Goal: Information Seeking & Learning: Learn about a topic

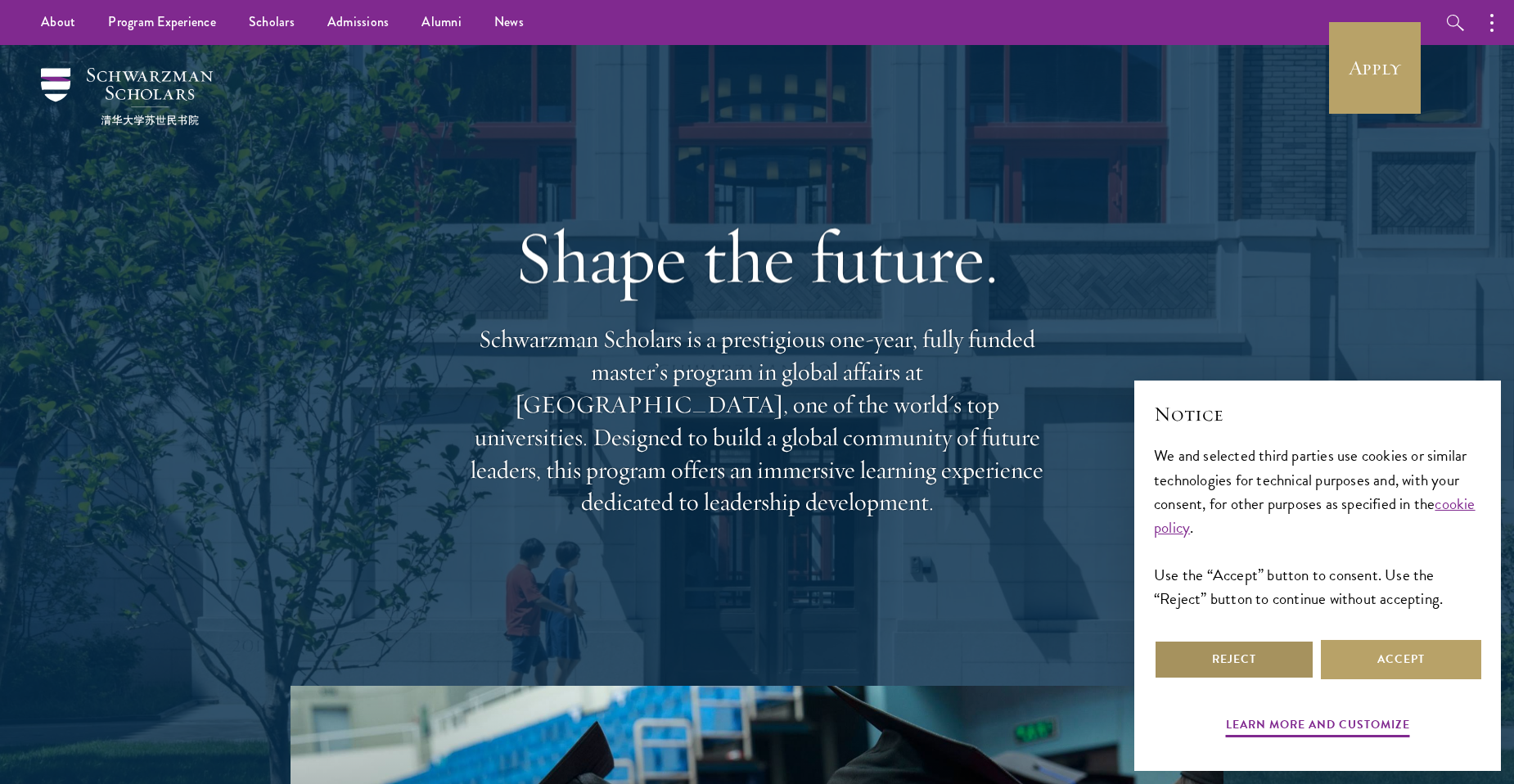
click at [1239, 663] on button "Reject" at bounding box center [1235, 659] width 161 height 39
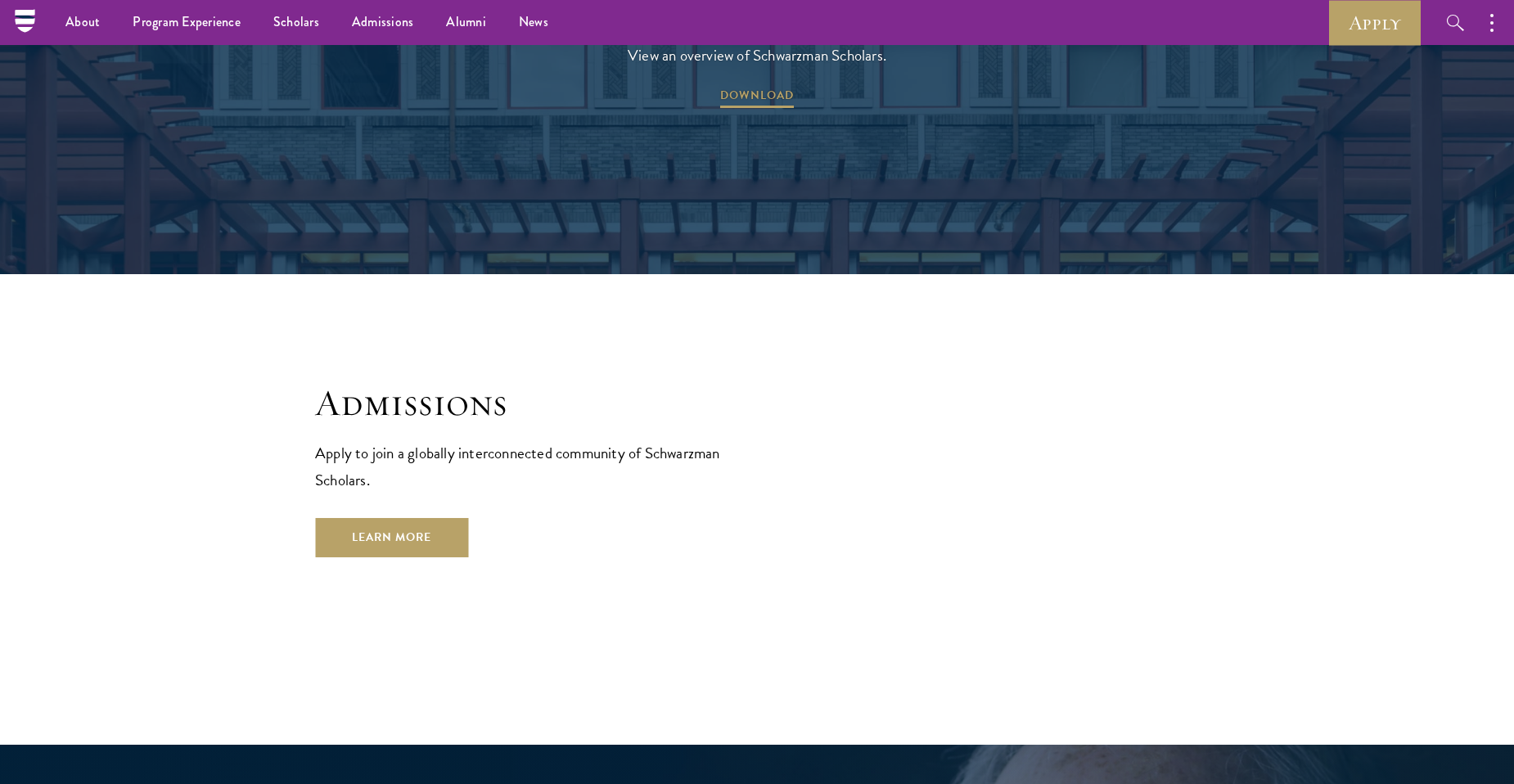
scroll to position [2618, 0]
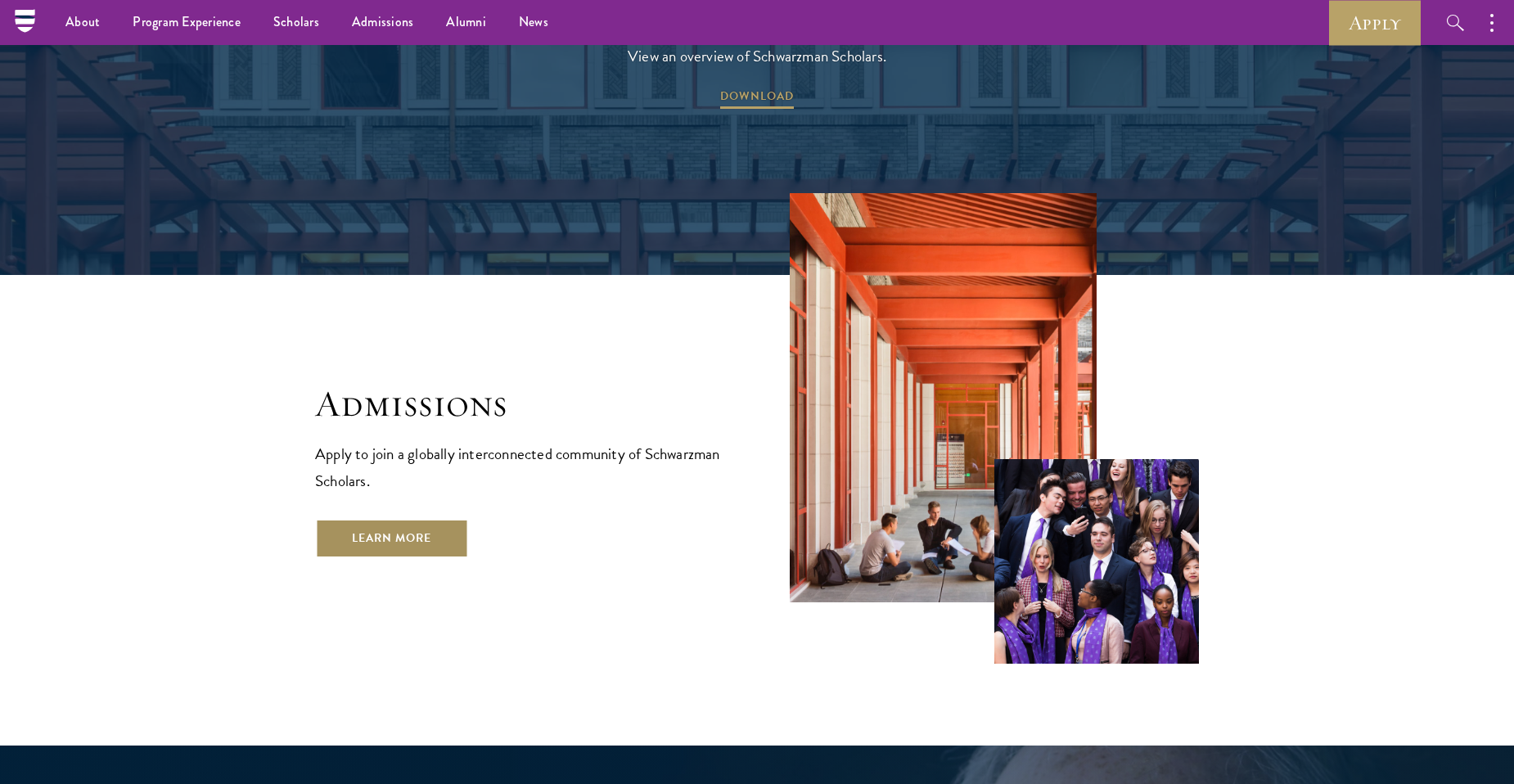
click at [393, 518] on link "Learn More" at bounding box center [392, 538] width 153 height 39
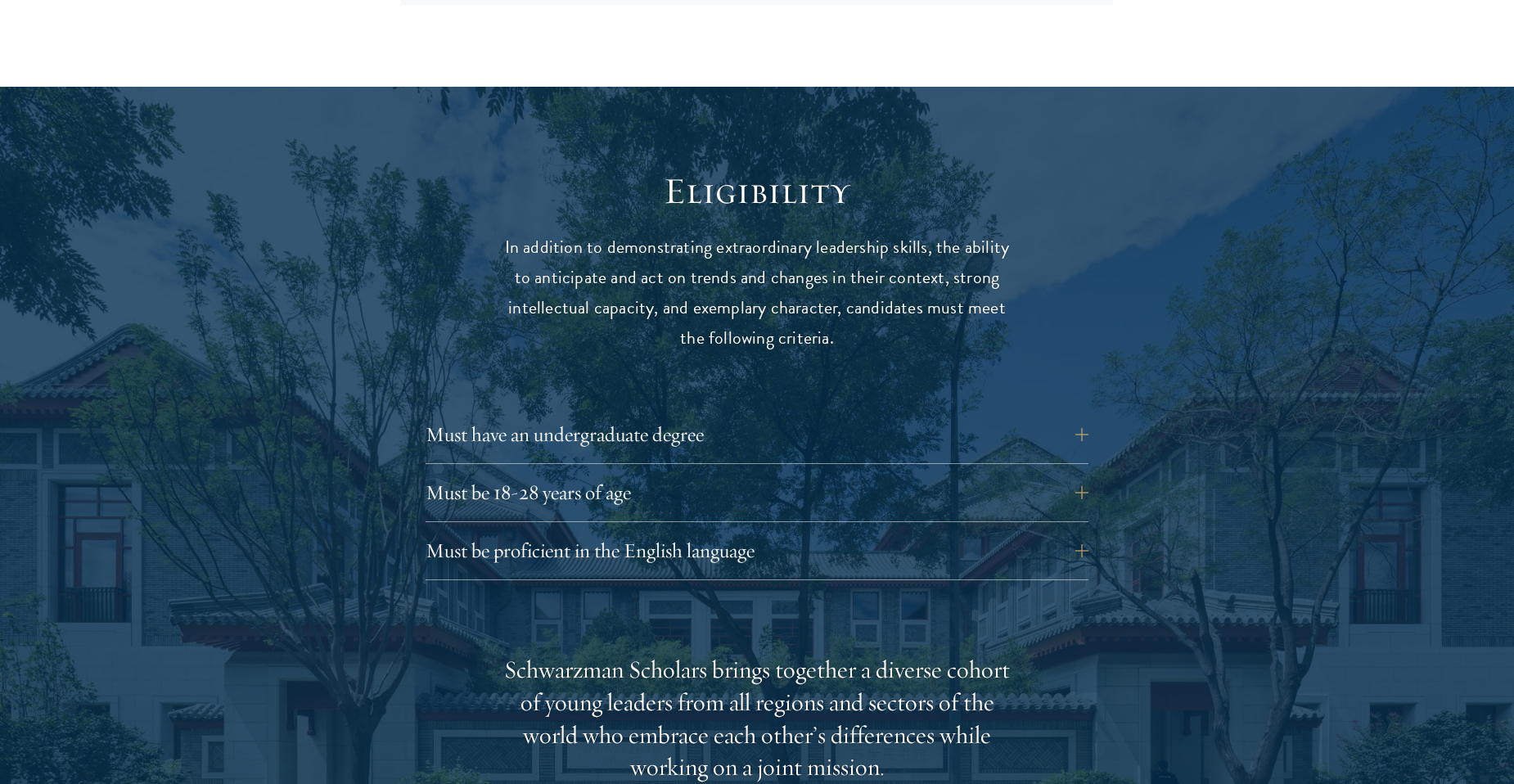
scroll to position [2045, 0]
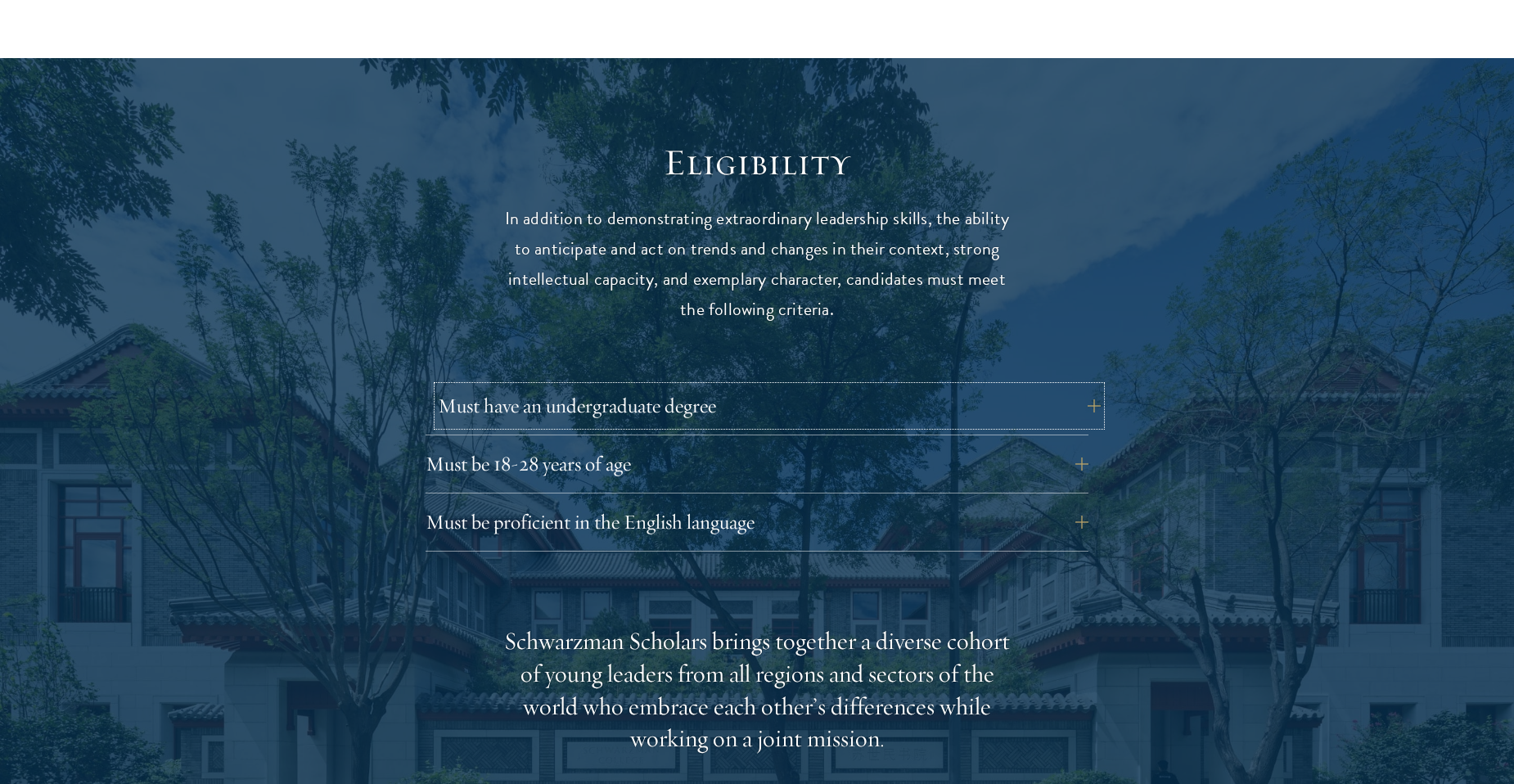
click at [538, 386] on button "Must have an undergraduate degree" at bounding box center [770, 405] width 663 height 39
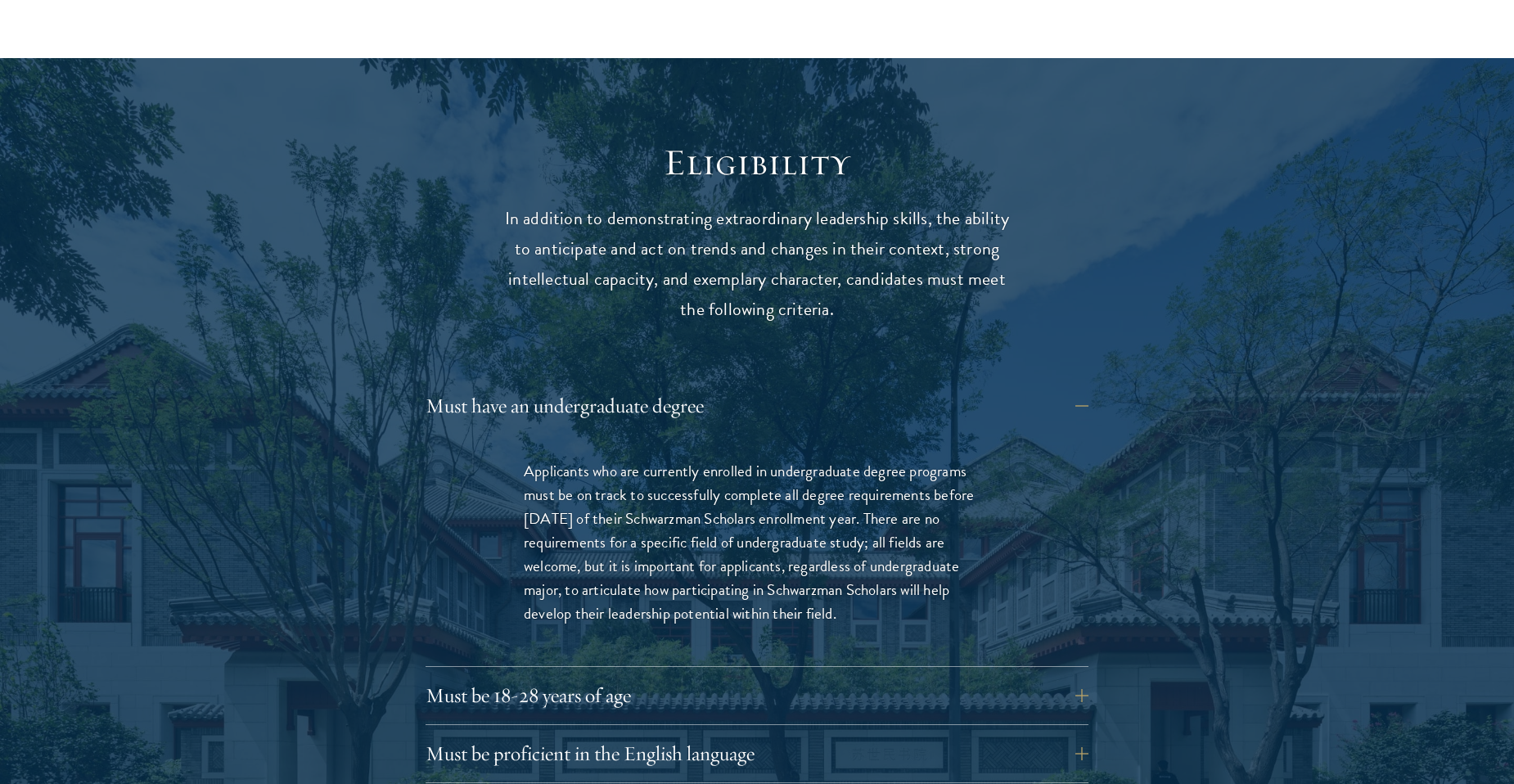
click at [483, 386] on button "Must have an undergraduate degree" at bounding box center [770, 405] width 663 height 39
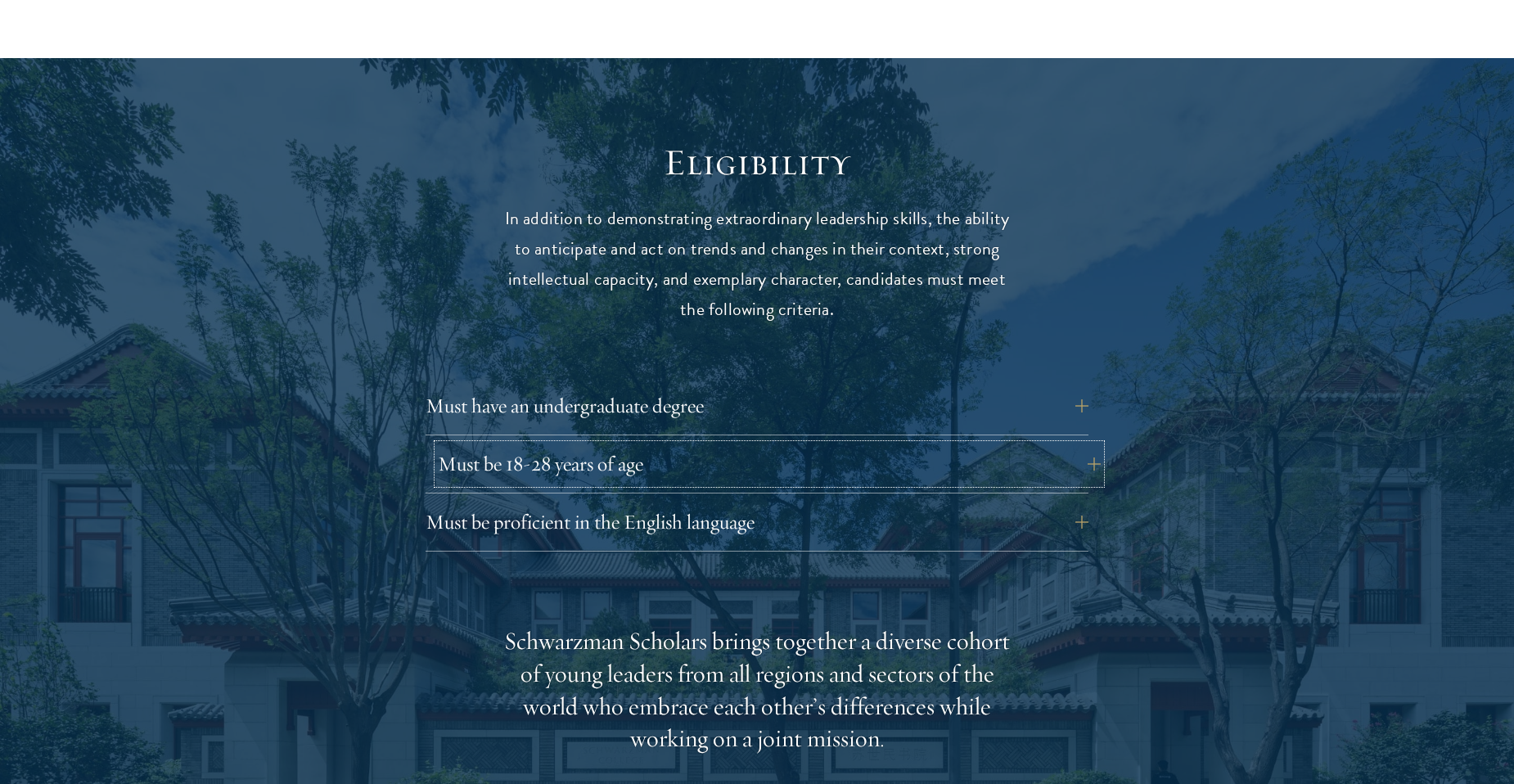
click at [510, 444] on button "Must be 18-28 years of age" at bounding box center [770, 464] width 663 height 39
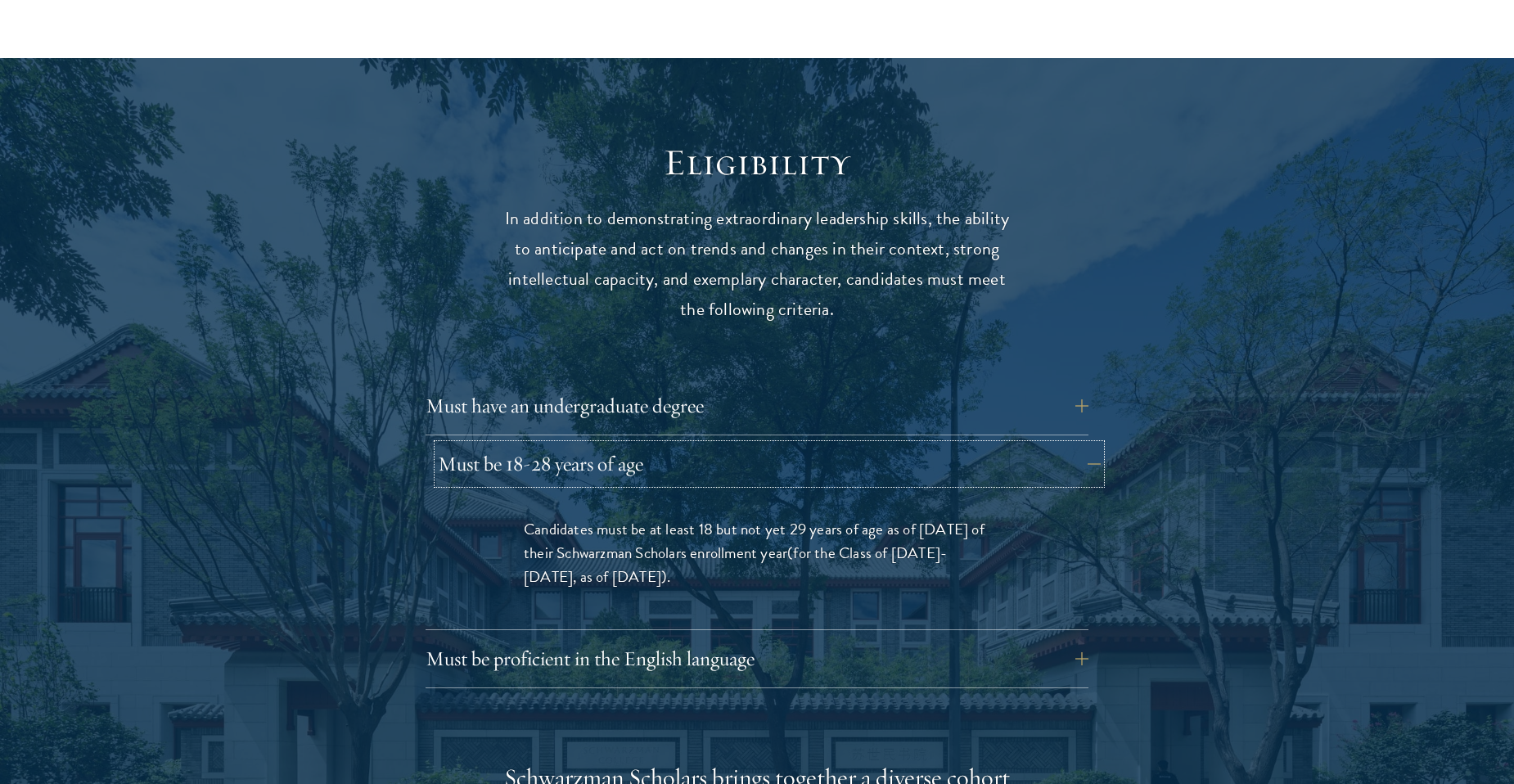
click at [510, 444] on button "Must be 18-28 years of age" at bounding box center [770, 464] width 663 height 39
